Goal: Use online tool/utility: Utilize a website feature to perform a specific function

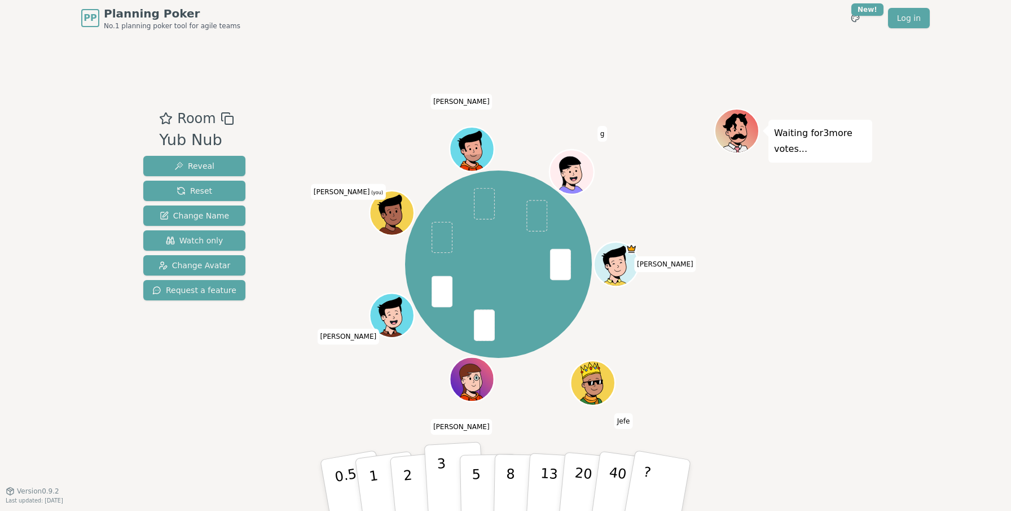
click at [445, 476] on p "3" at bounding box center [443, 486] width 12 height 62
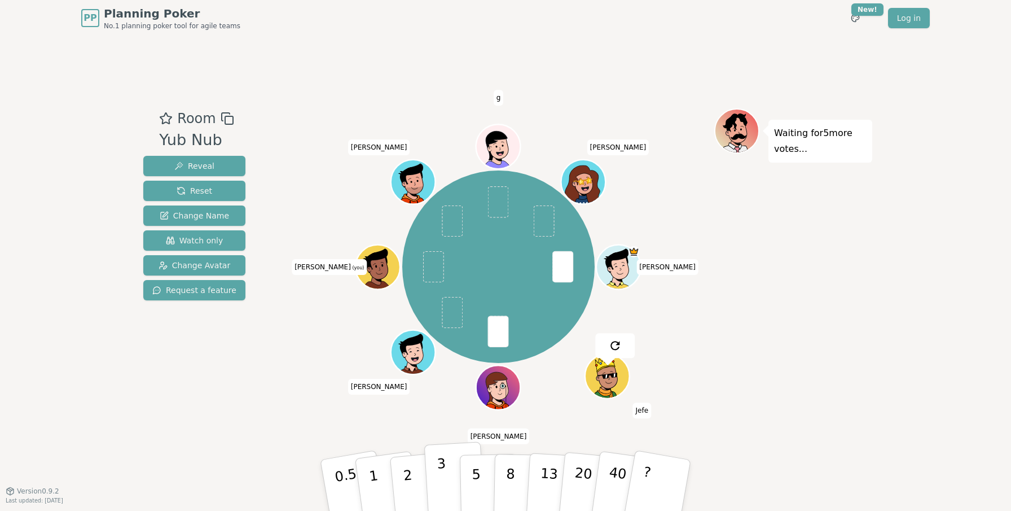
click at [446, 475] on button "3" at bounding box center [455, 485] width 62 height 88
click at [446, 474] on button "3" at bounding box center [455, 485] width 62 height 88
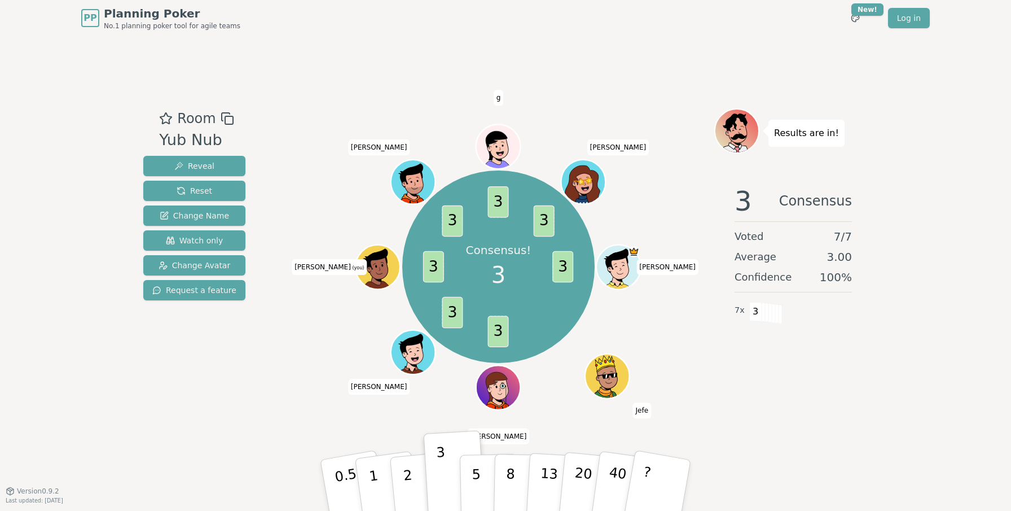
click at [349, 402] on div "Consensus! 3 3 3 3 3 3 3 3 [PERSON_NAME] Jefe [PERSON_NAME] [PERSON_NAME] (you)…" at bounding box center [499, 267] width 432 height 277
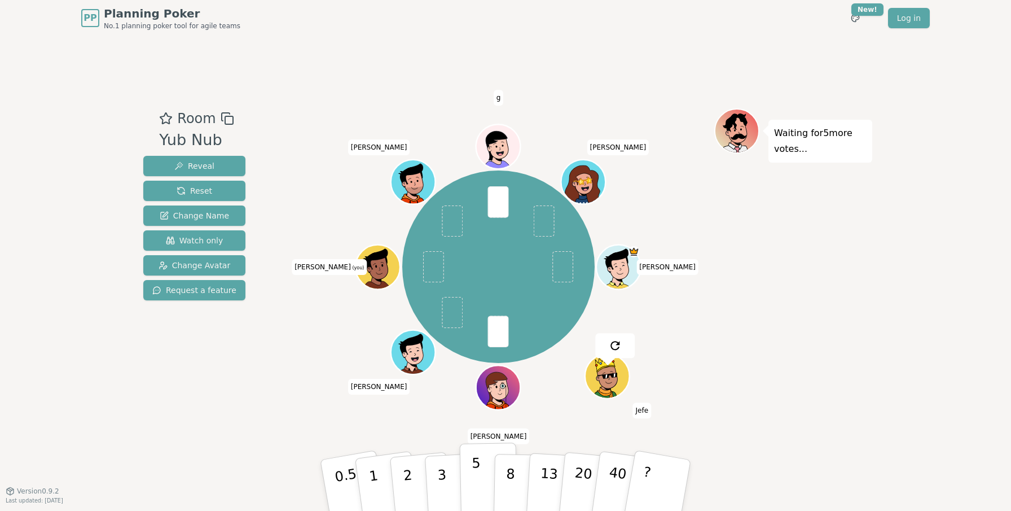
click at [476, 478] on p "5" at bounding box center [477, 485] width 10 height 61
click at [476, 481] on p "5" at bounding box center [477, 485] width 10 height 61
click at [235, 388] on div "Room Yub Nub Reveal Reset Change Name Watch only Change Avatar Request a feature" at bounding box center [194, 263] width 111 height 310
click at [439, 474] on p "3" at bounding box center [443, 486] width 12 height 62
click at [435, 473] on button "3" at bounding box center [455, 485] width 62 height 88
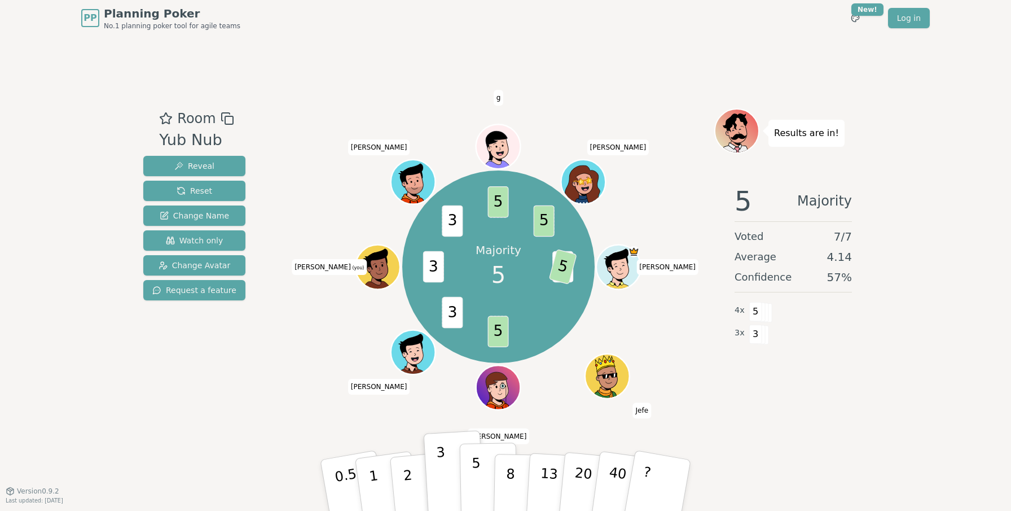
click at [478, 474] on p "5" at bounding box center [477, 485] width 10 height 61
